Goal: Transaction & Acquisition: Book appointment/travel/reservation

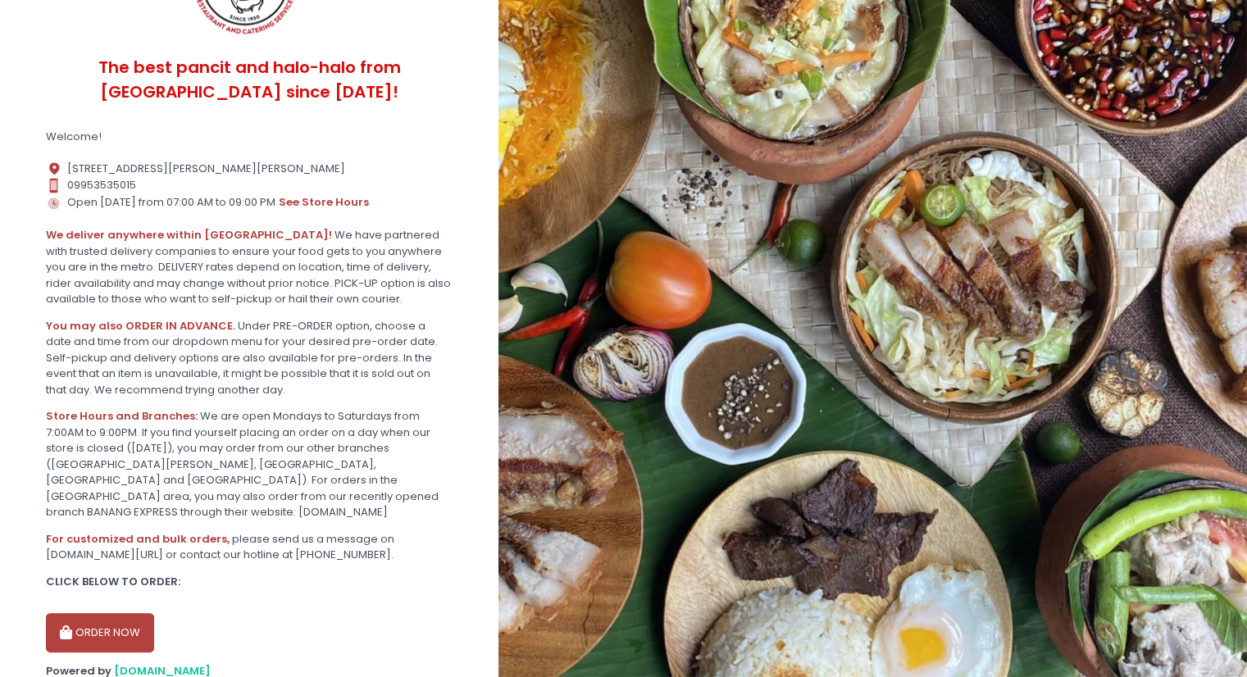
scroll to position [246, 0]
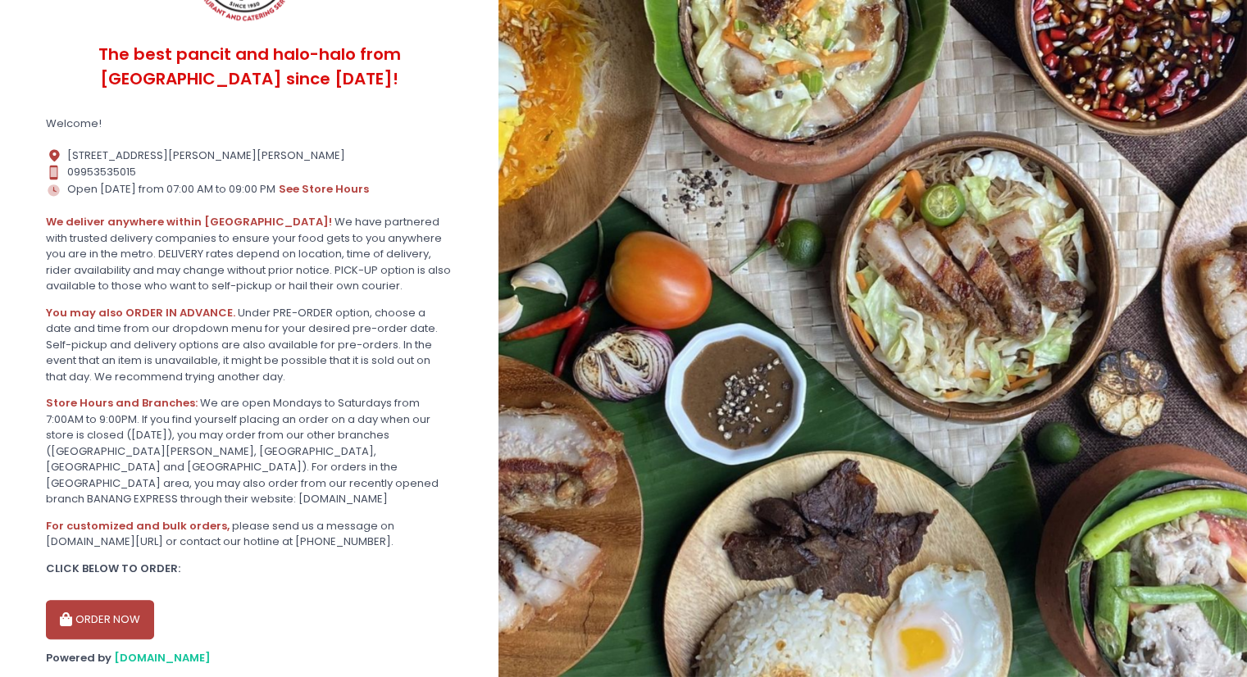
click at [118, 616] on button "ORDER NOW" at bounding box center [100, 619] width 108 height 39
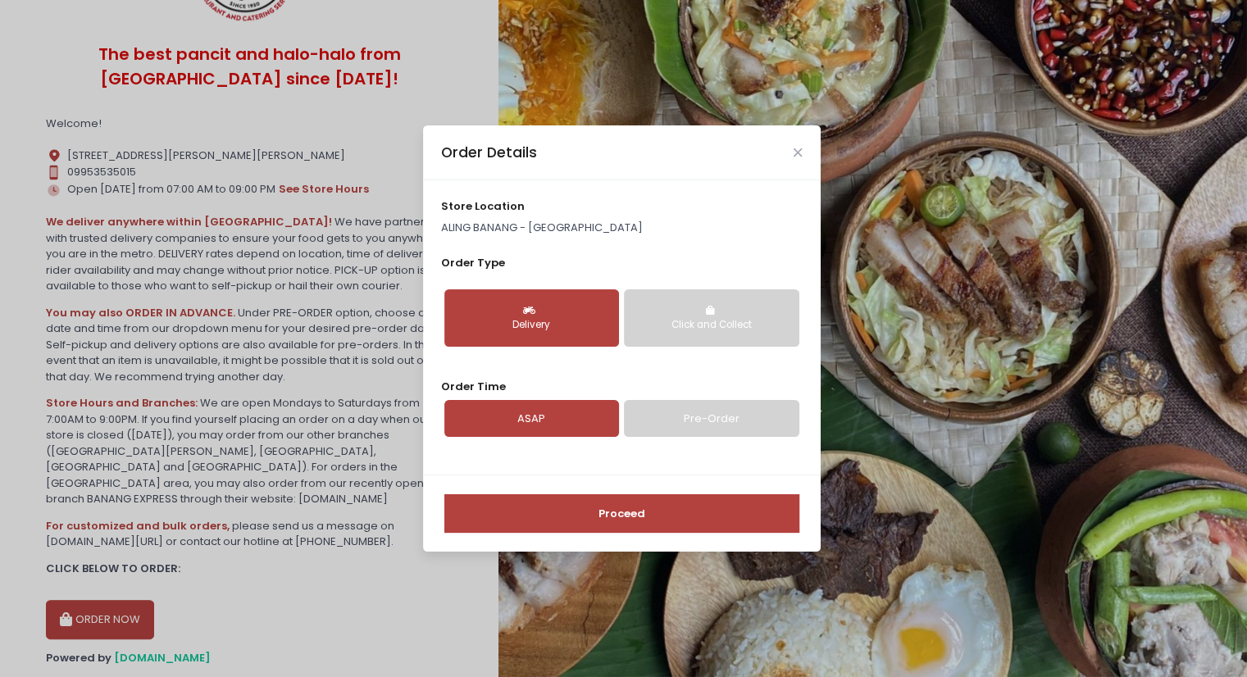
click at [744, 417] on link "Pre-Order" at bounding box center [711, 419] width 175 height 38
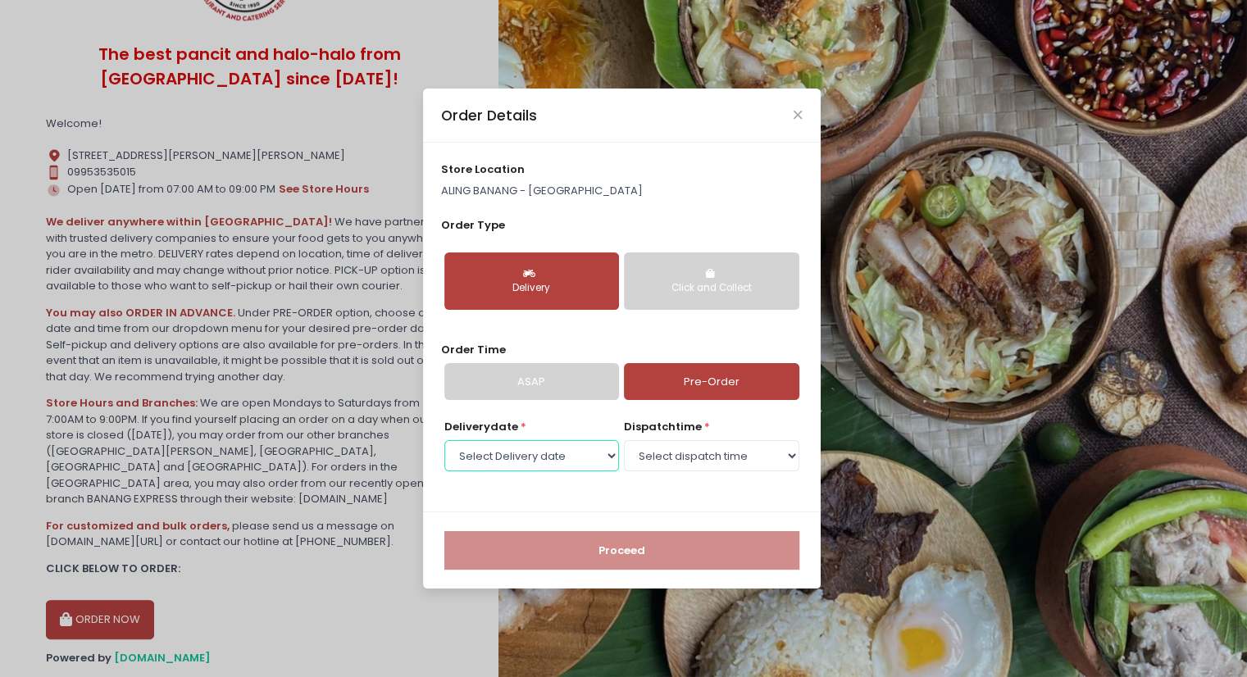
click at [607, 457] on select "Select Delivery date [DATE] [DATE] [DATE] [DATE] [DATE] [DATE] [DATE]" at bounding box center [531, 455] width 175 height 31
select select "[DATE]"
click at [444, 440] on select "Select Delivery date [DATE] [DATE] [DATE] [DATE] [DATE] [DATE] [DATE]" at bounding box center [531, 455] width 175 height 31
click at [795, 457] on select "Select dispatch time 07:00 AM - 07:30 AM 07:30 AM - 08:00 AM 08:00 AM - 08:30 A…" at bounding box center [711, 455] width 175 height 31
select select "17:00"
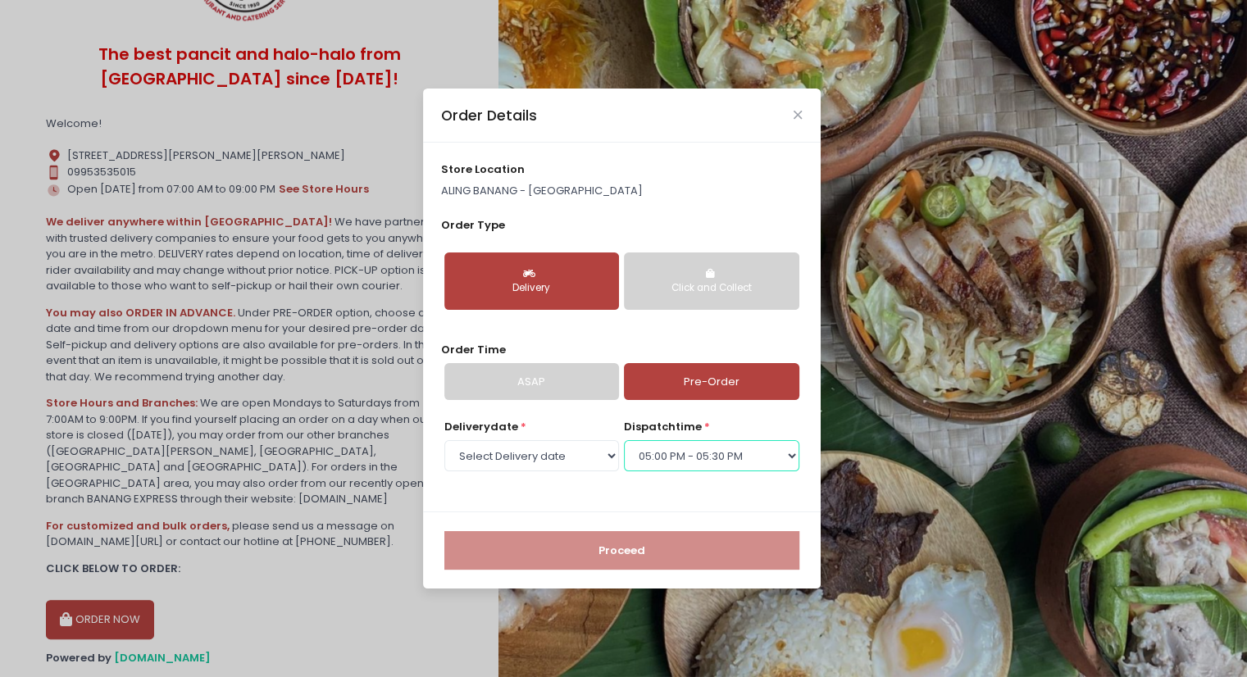
click at [624, 440] on select "Select dispatch time 07:00 AM - 07:30 AM 07:30 AM - 08:00 AM 08:00 AM - 08:30 A…" at bounding box center [711, 455] width 175 height 31
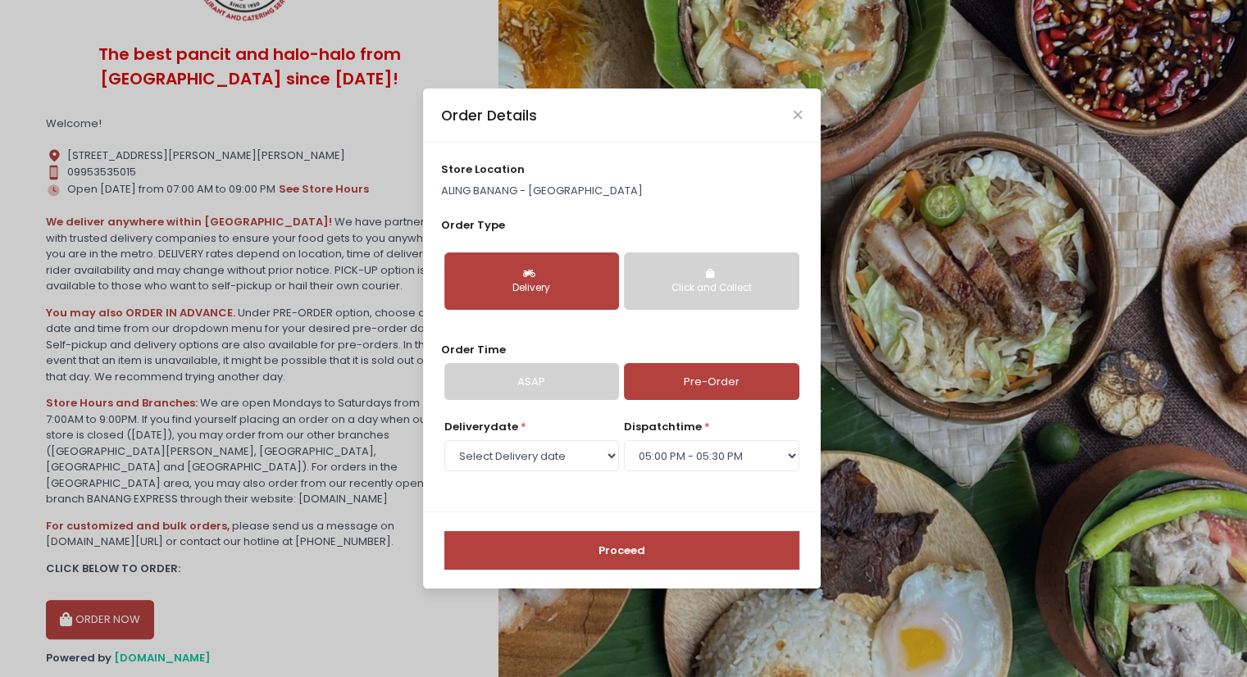
click at [693, 289] on div "Click and Collect" at bounding box center [711, 288] width 152 height 15
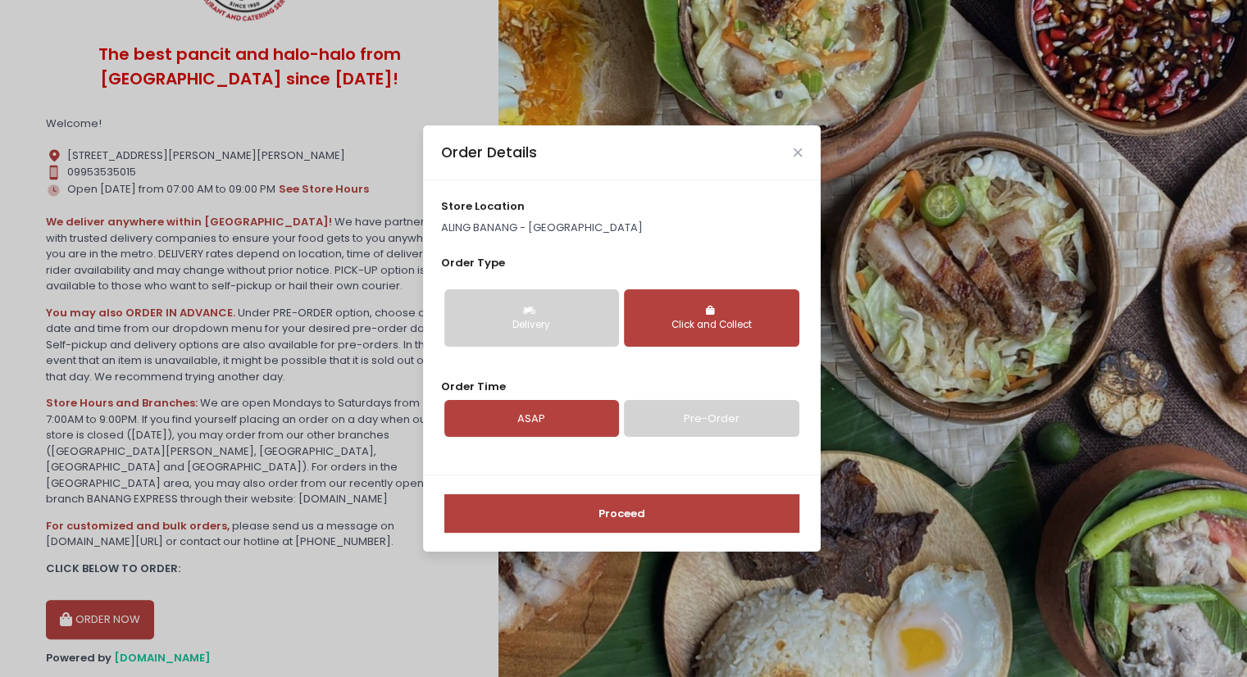
click at [671, 414] on link "Pre-Order" at bounding box center [711, 419] width 175 height 38
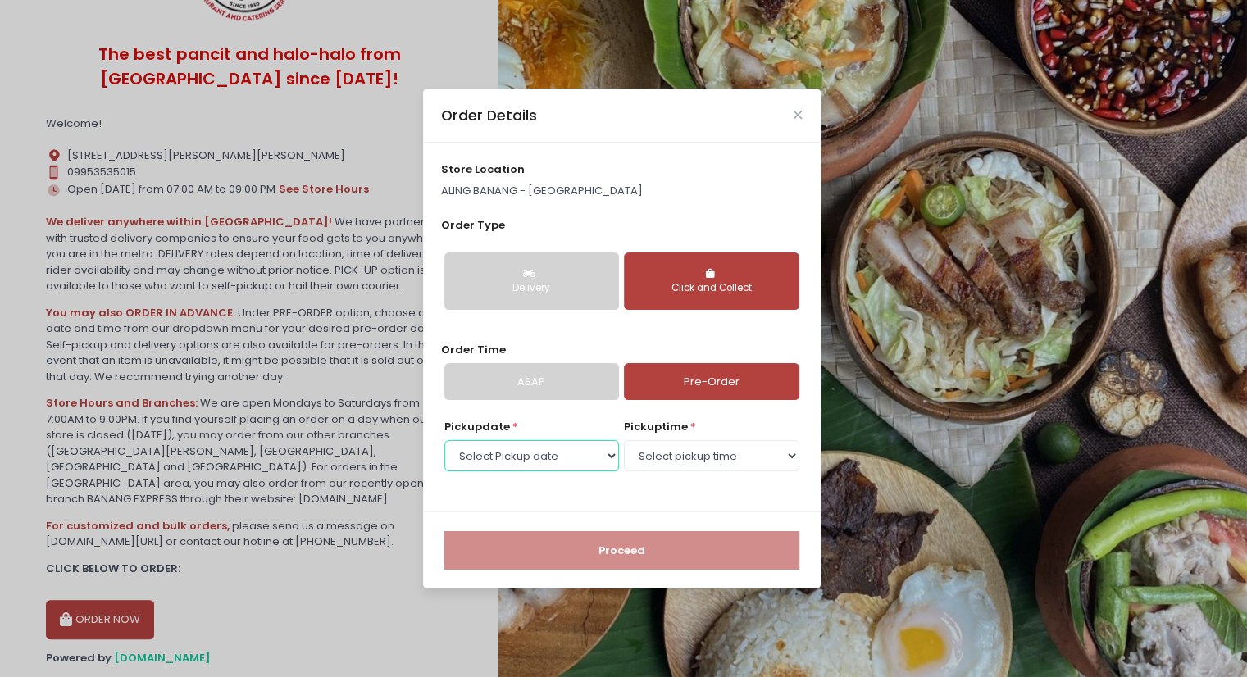
click at [608, 457] on select "Select Pickup date [DATE] [DATE] [DATE] [DATE] [DATE] [DATE] [DATE]" at bounding box center [531, 455] width 175 height 31
select select "[DATE]"
click at [444, 440] on select "Select Pickup date [DATE] [DATE] [DATE] [DATE] [DATE] [DATE] [DATE]" at bounding box center [531, 455] width 175 height 31
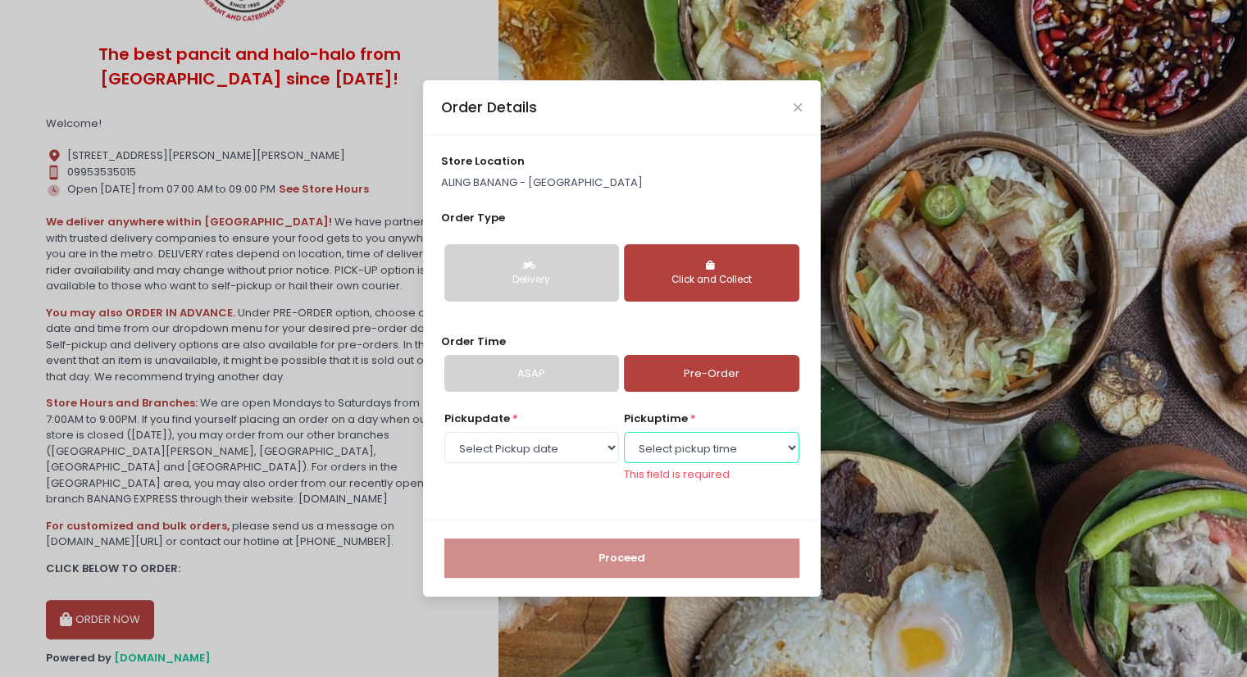
click at [787, 448] on select "Select pickup time 07:00 AM - 07:30 AM 07:30 AM - 08:00 AM 08:00 AM - 08:30 AM …" at bounding box center [711, 447] width 175 height 31
click at [624, 439] on select "Select pickup time 07:00 AM - 07:30 AM 07:30 AM - 08:00 AM 08:00 AM - 08:30 AM …" at bounding box center [711, 447] width 175 height 31
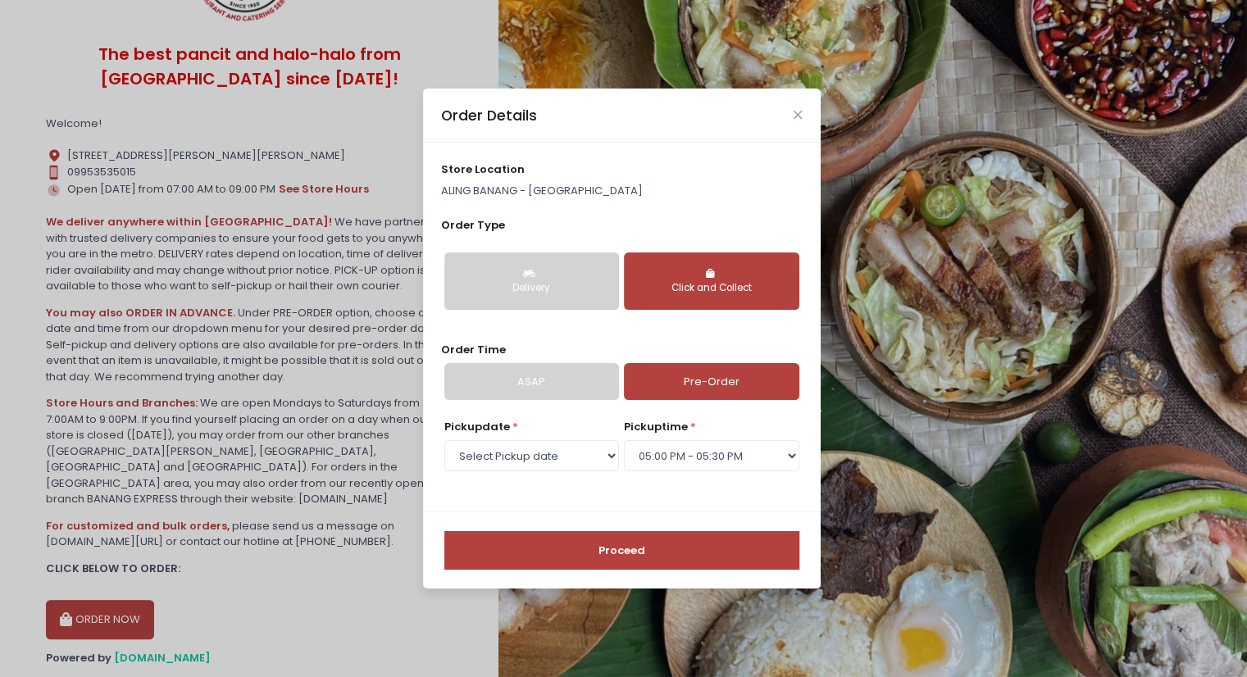
click at [521, 192] on p "ALING BANANG - [GEOGRAPHIC_DATA]" at bounding box center [621, 191] width 361 height 16
drag, startPoint x: 575, startPoint y: 107, endPoint x: 797, endPoint y: 115, distance: 222.3
click at [797, 115] on div "Order Details" at bounding box center [622, 116] width 398 height 54
click at [789, 458] on select "Select pickup time 07:00 AM - 07:30 AM 07:30 AM - 08:00 AM 08:00 AM - 08:30 AM …" at bounding box center [711, 455] width 175 height 31
select select "16:30"
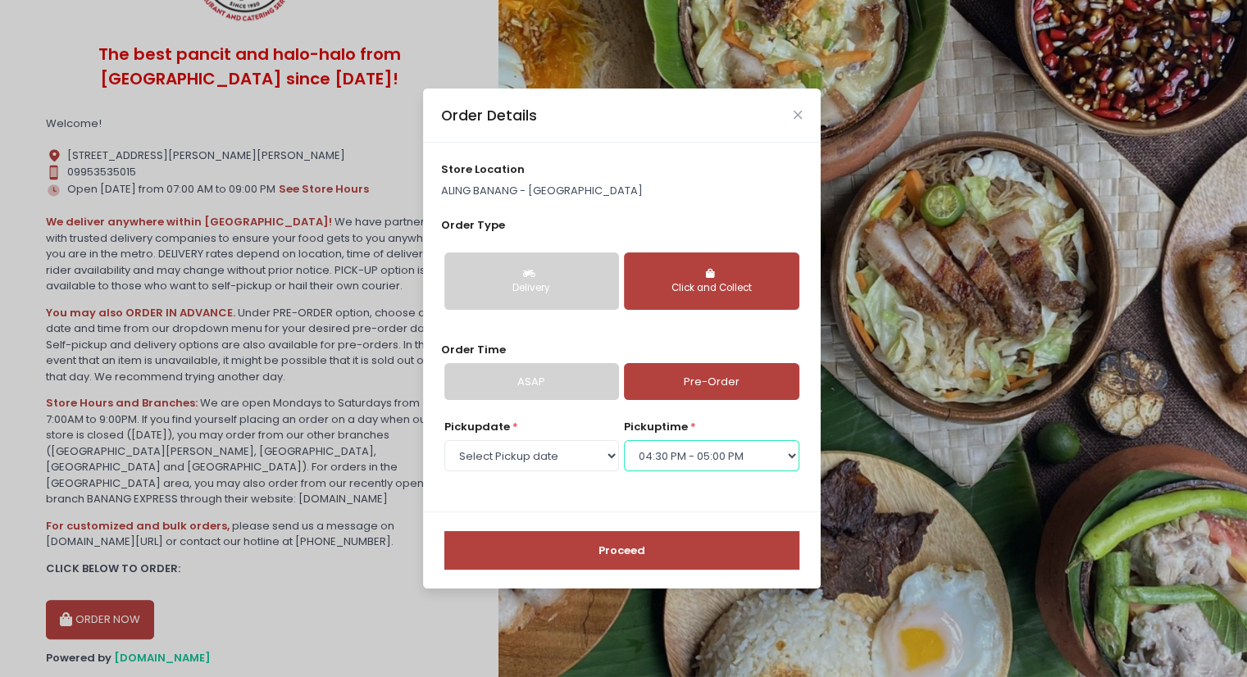
click at [624, 440] on select "Select pickup time 07:00 AM - 07:30 AM 07:30 AM - 08:00 AM 08:00 AM - 08:30 AM …" at bounding box center [711, 455] width 175 height 31
click at [647, 558] on button "Proceed" at bounding box center [621, 550] width 355 height 39
